Goal: Find specific page/section: Find specific page/section

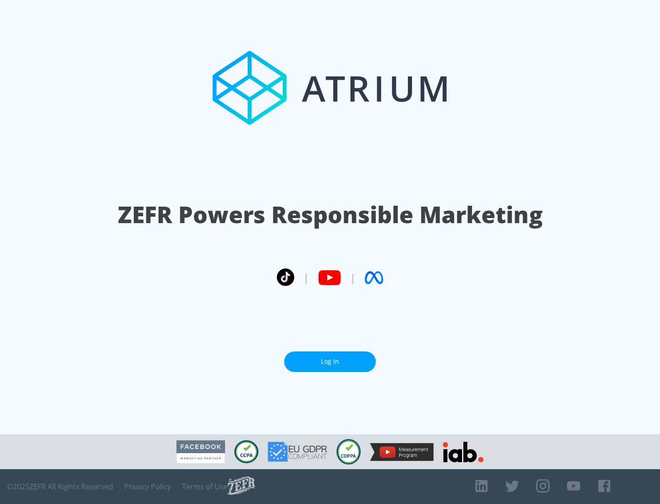
click at [330, 358] on link "Log In" at bounding box center [330, 362] width 92 height 21
